Goal: Task Accomplishment & Management: Use online tool/utility

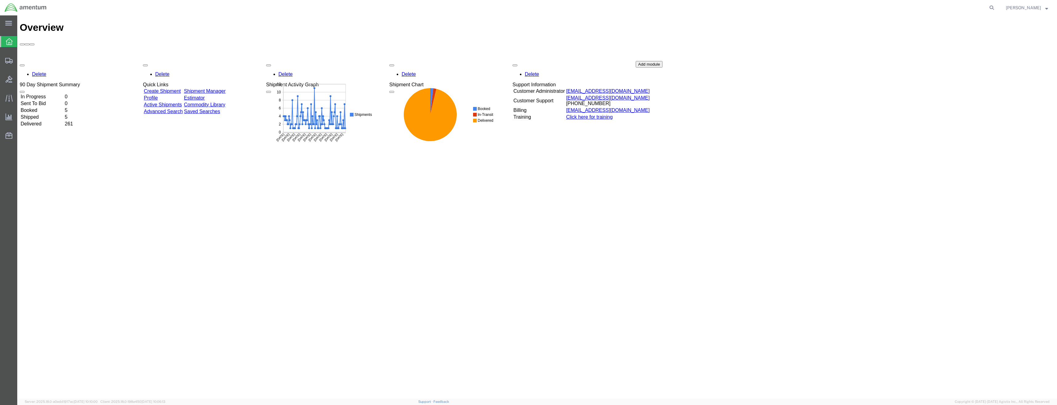
click at [11, 67] on ul "Overview Shipments Shipment Manager Create Shipment Create from Template Estima…" at bounding box center [8, 91] width 17 height 113
click at [11, 64] on div at bounding box center [8, 60] width 17 height 12
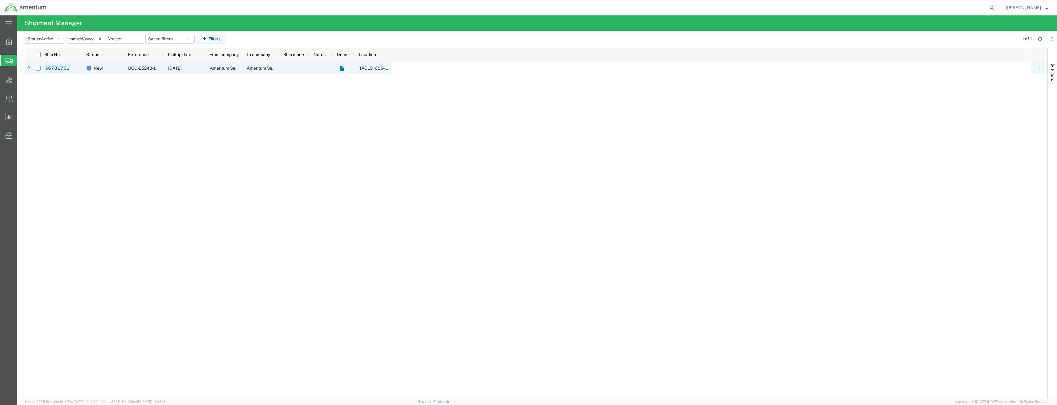
click at [55, 66] on link "56731751" at bounding box center [57, 68] width 25 height 10
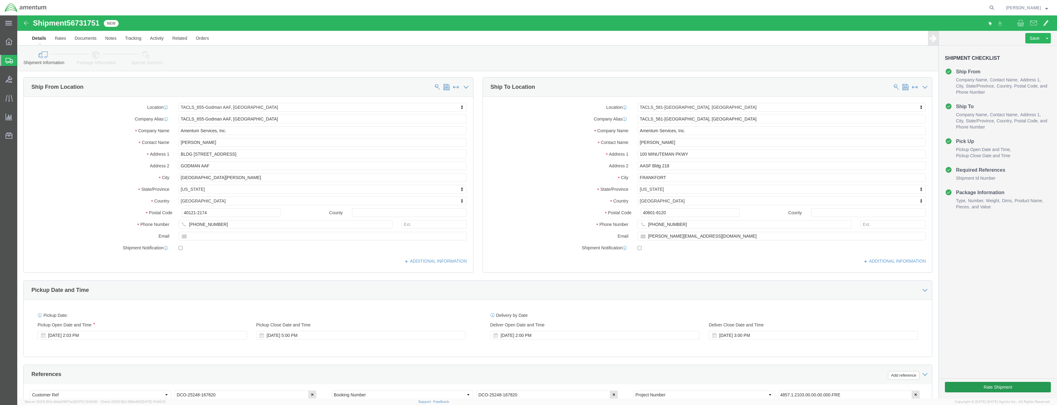
select select "42727"
select select "42702"
click button "Rate Shipment"
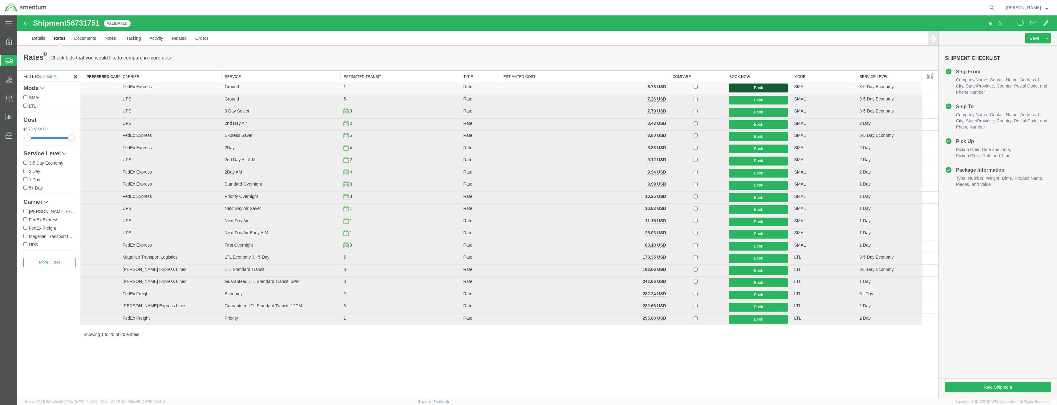
click at [771, 88] on button "Book" at bounding box center [758, 87] width 59 height 9
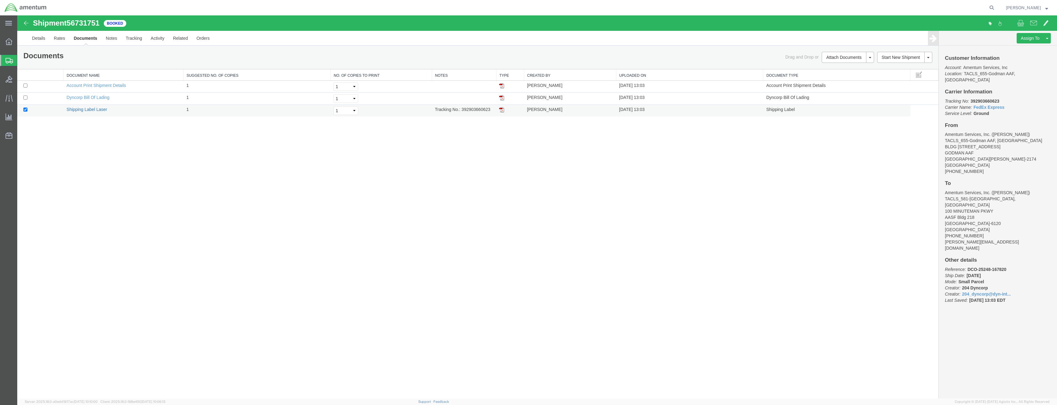
click at [91, 110] on link "Shipping Label Laser" at bounding box center [87, 109] width 41 height 5
drag, startPoint x: 460, startPoint y: 109, endPoint x: 489, endPoint y: 111, distance: 29.0
click at [489, 111] on td "Tracking No.: 392903660623" at bounding box center [464, 111] width 64 height 12
copy td "392903660623"
